Goal: Task Accomplishment & Management: Use online tool/utility

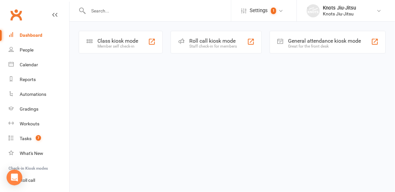
click at [127, 45] on div "Member self check-in" at bounding box center [117, 46] width 41 height 5
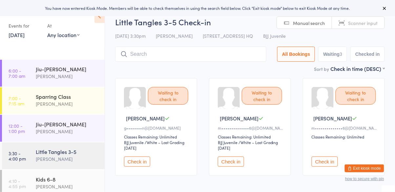
click at [230, 162] on button "Check in" at bounding box center [231, 161] width 26 height 10
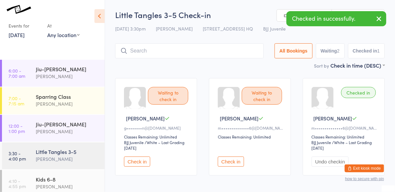
click at [233, 164] on button "Check in" at bounding box center [231, 161] width 26 height 10
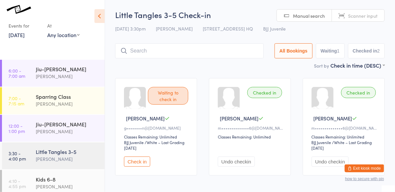
click at [138, 166] on button "Check in" at bounding box center [137, 161] width 26 height 10
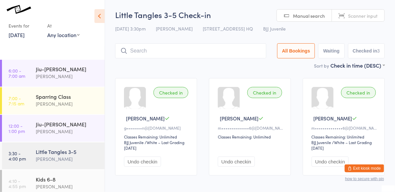
click at [162, 50] on input "search" at bounding box center [190, 50] width 151 height 15
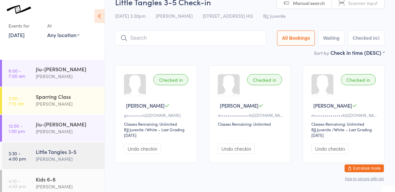
scroll to position [30, 0]
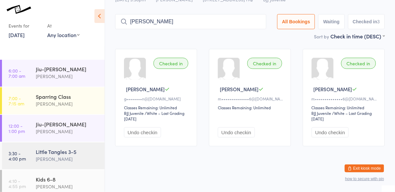
type input "[PERSON_NAME]"
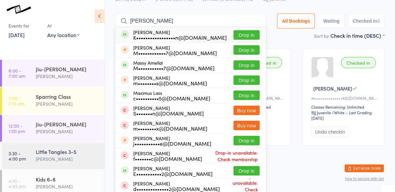
click at [253, 35] on button "Drop in" at bounding box center [246, 35] width 26 height 10
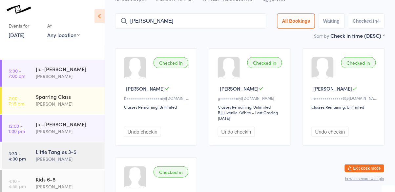
type input "[PERSON_NAME]"
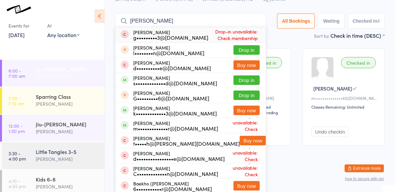
click at [66, 76] on div "[PERSON_NAME]" at bounding box center [67, 76] width 63 height 8
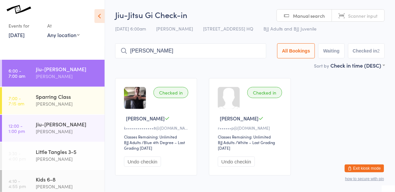
type input "[PERSON_NAME]"
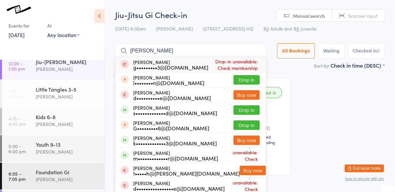
scroll to position [64, 0]
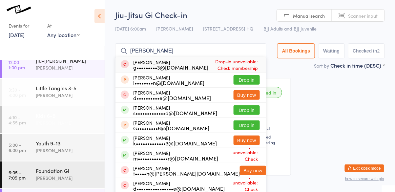
click at [72, 124] on div "[PERSON_NAME]" at bounding box center [67, 123] width 63 height 8
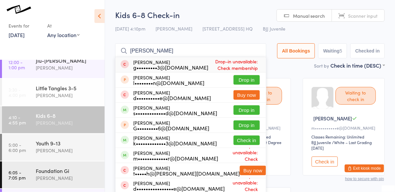
type input "[PERSON_NAME]"
click at [249, 143] on button "Check in" at bounding box center [246, 140] width 26 height 10
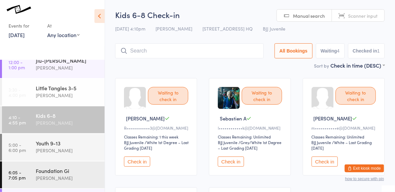
click at [135, 162] on button "Check in" at bounding box center [137, 161] width 26 height 10
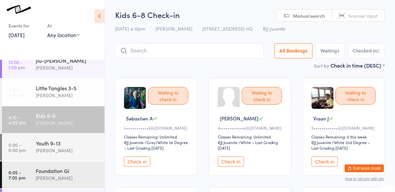
click at [231, 162] on button "Check in" at bounding box center [231, 161] width 26 height 10
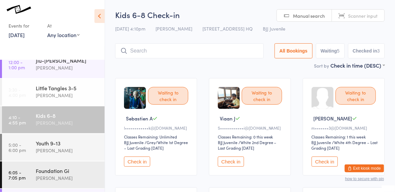
click at [183, 52] on input "search" at bounding box center [189, 50] width 148 height 15
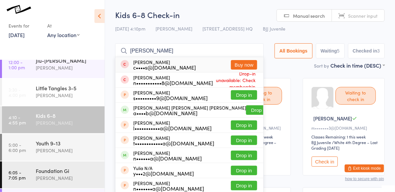
click at [207, 52] on input "[PERSON_NAME]" at bounding box center [189, 50] width 148 height 15
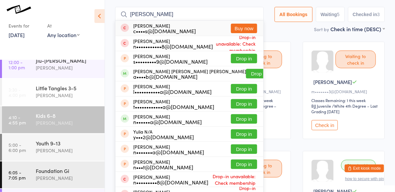
scroll to position [44, 0]
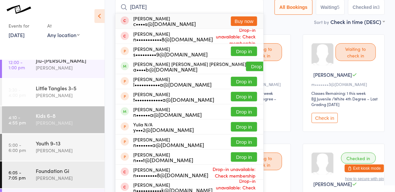
type input "nata"
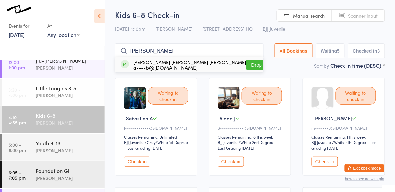
type input "[PERSON_NAME]"
click at [193, 66] on div "a••••b@[DOMAIN_NAME]" at bounding box center [189, 67] width 113 height 5
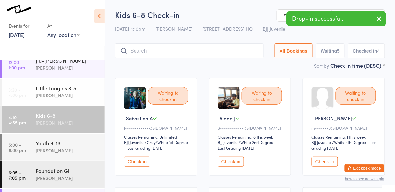
click at [183, 53] on input "search" at bounding box center [189, 50] width 148 height 15
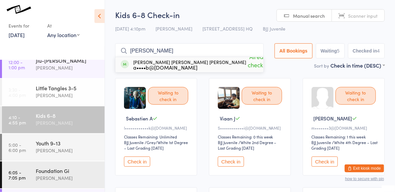
type input "[PERSON_NAME]"
click at [164, 65] on div "a••••b@[DOMAIN_NAME]" at bounding box center [189, 67] width 113 height 5
type input "zurita mienda"
type input "zu"
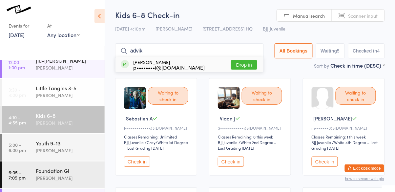
type input "advik"
click at [251, 61] on button "Drop in" at bounding box center [244, 65] width 26 height 10
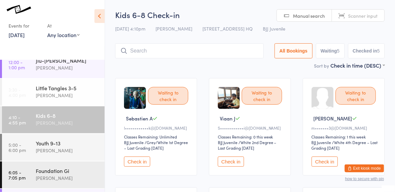
click at [324, 161] on button "Check in" at bounding box center [324, 161] width 26 height 10
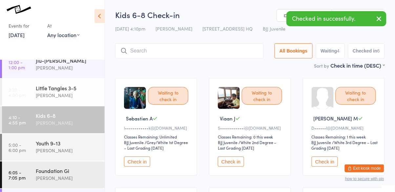
click at [322, 164] on button "Check in" at bounding box center [324, 161] width 26 height 10
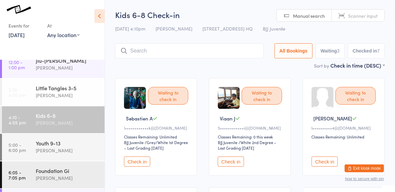
click at [141, 164] on button "Check in" at bounding box center [137, 161] width 26 height 10
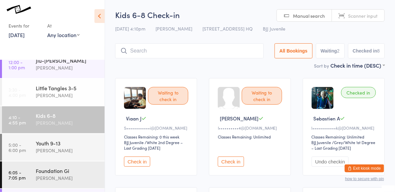
click at [140, 166] on button "Check in" at bounding box center [137, 161] width 26 height 10
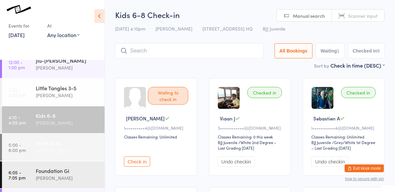
click at [37, 142] on div "Youth 9-13" at bounding box center [67, 142] width 63 height 7
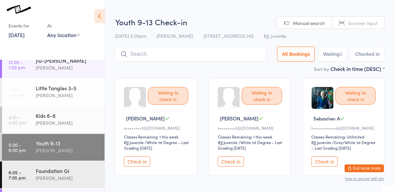
click at [325, 165] on button "Check in" at bounding box center [324, 161] width 26 height 10
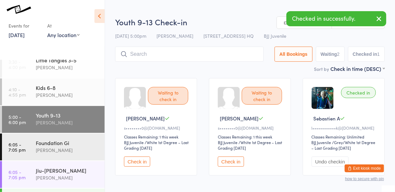
scroll to position [92, 0]
click at [33, 149] on link "6:05 - 7:05 pm Foundation [PERSON_NAME]" at bounding box center [53, 146] width 103 height 27
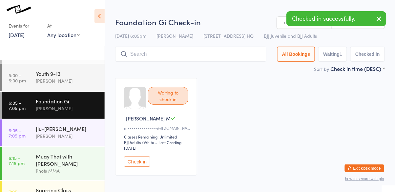
scroll to position [136, 0]
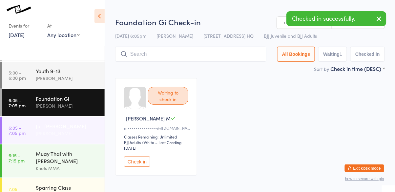
click at [31, 129] on link "6:05 - 7:05 pm Jiu-[PERSON_NAME]" at bounding box center [53, 130] width 103 height 27
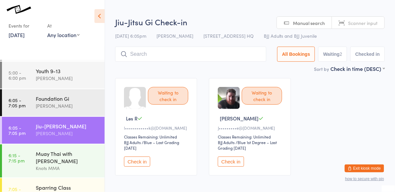
scroll to position [150, 0]
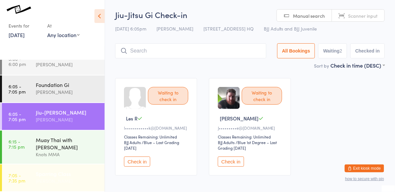
click at [33, 165] on link "7:05 - 7:35 pm Sparring Class [PERSON_NAME]" at bounding box center [53, 177] width 103 height 27
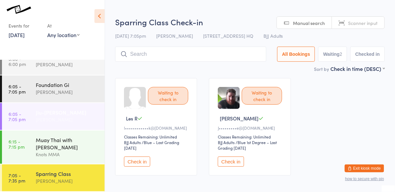
click at [29, 116] on link "6:05 - 7:05 pm Jiu-[PERSON_NAME]" at bounding box center [53, 116] width 103 height 27
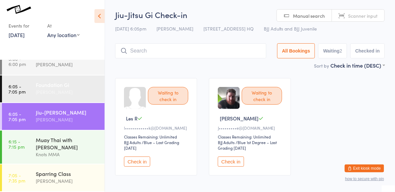
click at [39, 82] on div "Foundation Gi" at bounding box center [67, 84] width 63 height 7
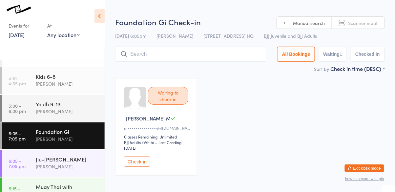
scroll to position [95, 0]
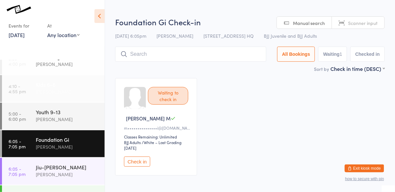
click at [35, 89] on link "4:10 - 4:55 pm Kids 6-8 [PERSON_NAME]" at bounding box center [53, 88] width 103 height 27
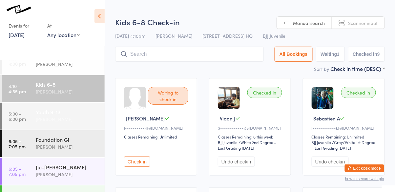
click at [39, 113] on div "Youth 9-13" at bounding box center [67, 111] width 63 height 7
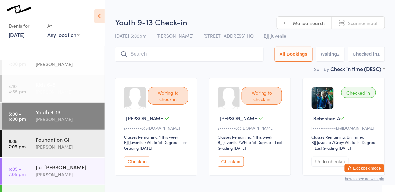
click at [38, 89] on div "[PERSON_NAME]" at bounding box center [67, 92] width 63 height 8
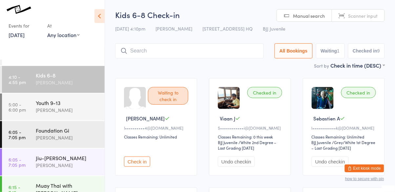
scroll to position [109, 0]
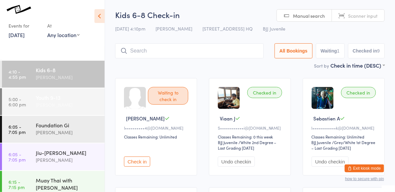
click at [76, 96] on div "Youth 9-13" at bounding box center [67, 97] width 63 height 7
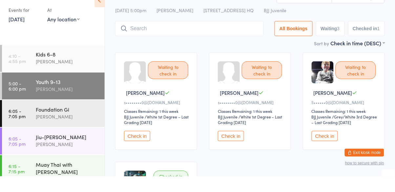
click at [143, 154] on button "Check in" at bounding box center [137, 151] width 26 height 10
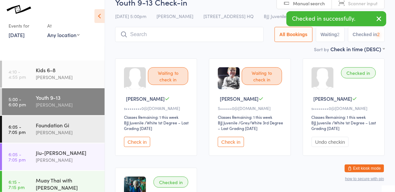
scroll to position [35, 0]
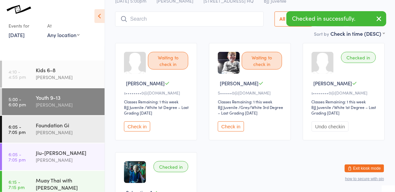
click at [144, 130] on button "Check in" at bounding box center [137, 126] width 26 height 10
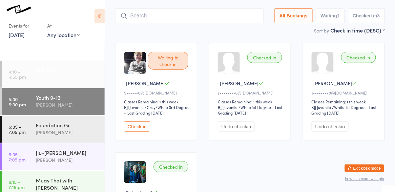
click at [56, 79] on div "[PERSON_NAME]" at bounding box center [67, 77] width 63 height 8
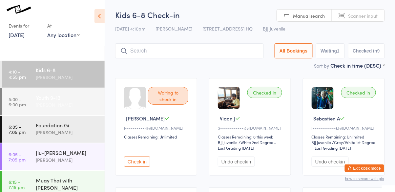
click at [42, 101] on div "[PERSON_NAME]" at bounding box center [67, 105] width 63 height 8
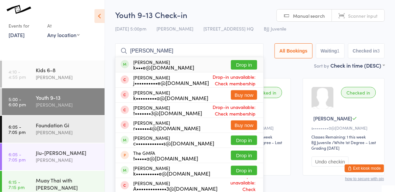
type input "[PERSON_NAME]"
click at [241, 62] on button "Drop in" at bounding box center [244, 65] width 26 height 10
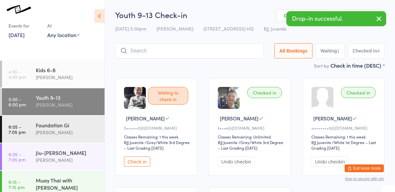
click at [237, 53] on input "search" at bounding box center [189, 50] width 148 height 15
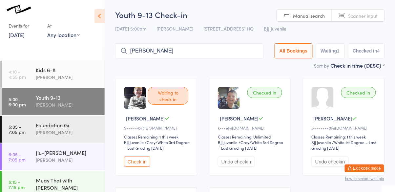
click at [213, 54] on input "[PERSON_NAME]" at bounding box center [189, 50] width 148 height 15
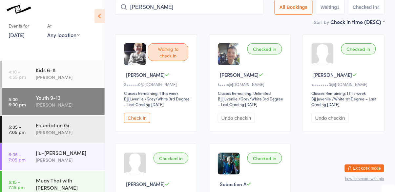
click at [211, 6] on input "[PERSON_NAME]" at bounding box center [189, 7] width 148 height 15
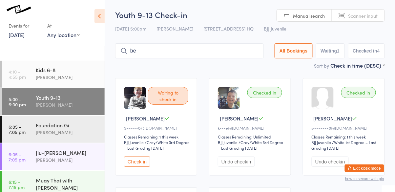
type input "b"
